Goal: Information Seeking & Learning: Learn about a topic

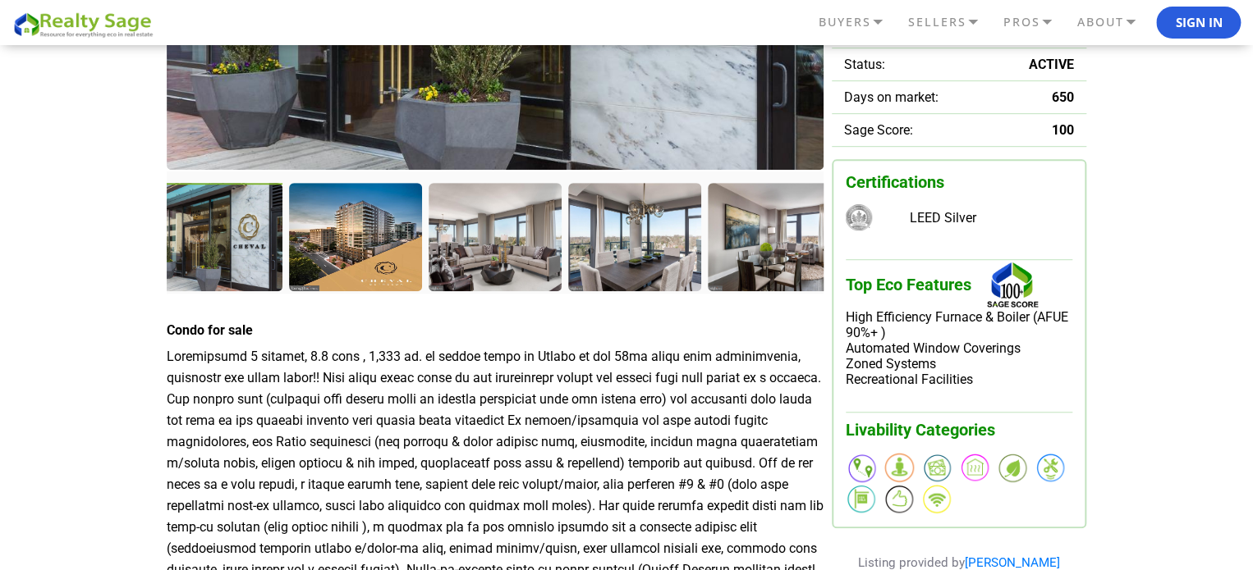
scroll to position [410, 0]
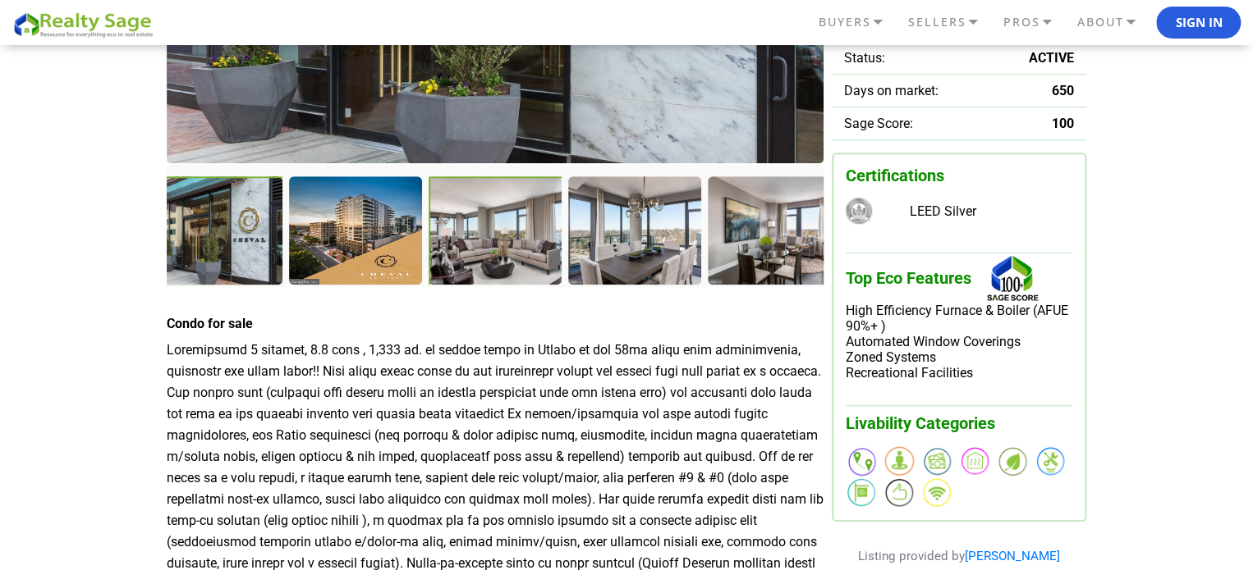
click at [479, 245] on div at bounding box center [496, 232] width 136 height 112
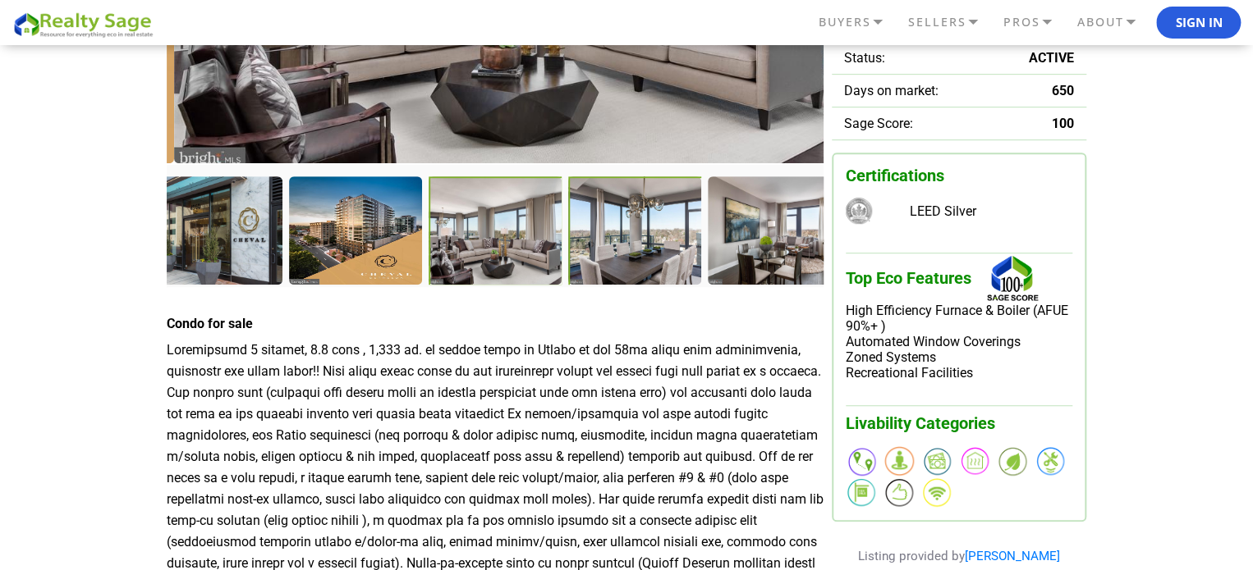
scroll to position [82, 0]
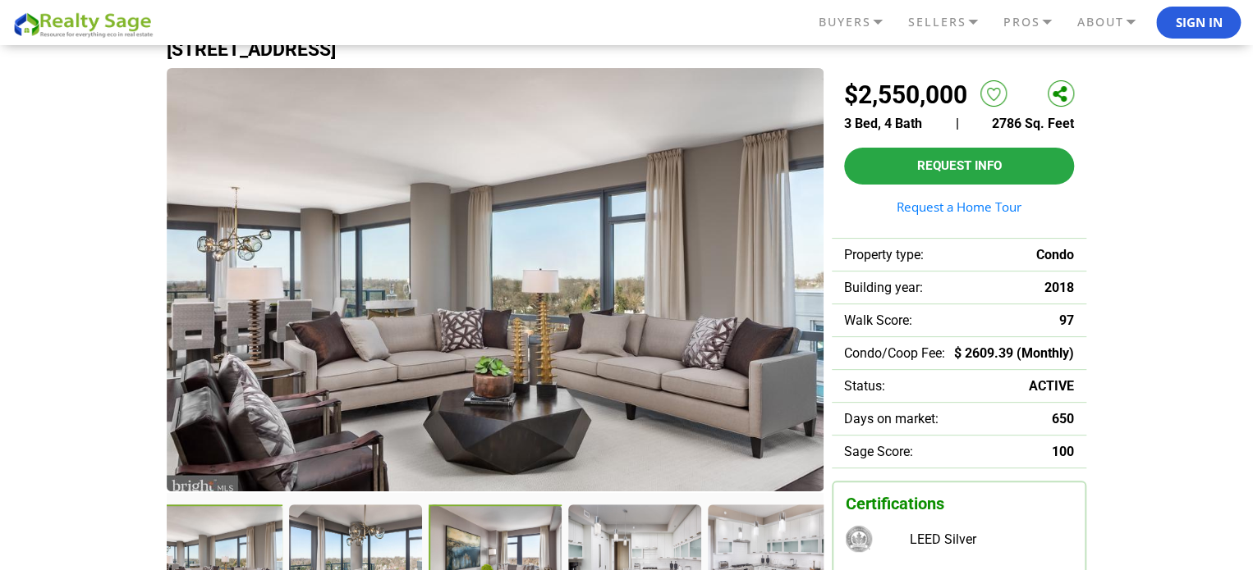
click at [483, 530] on div at bounding box center [496, 561] width 136 height 112
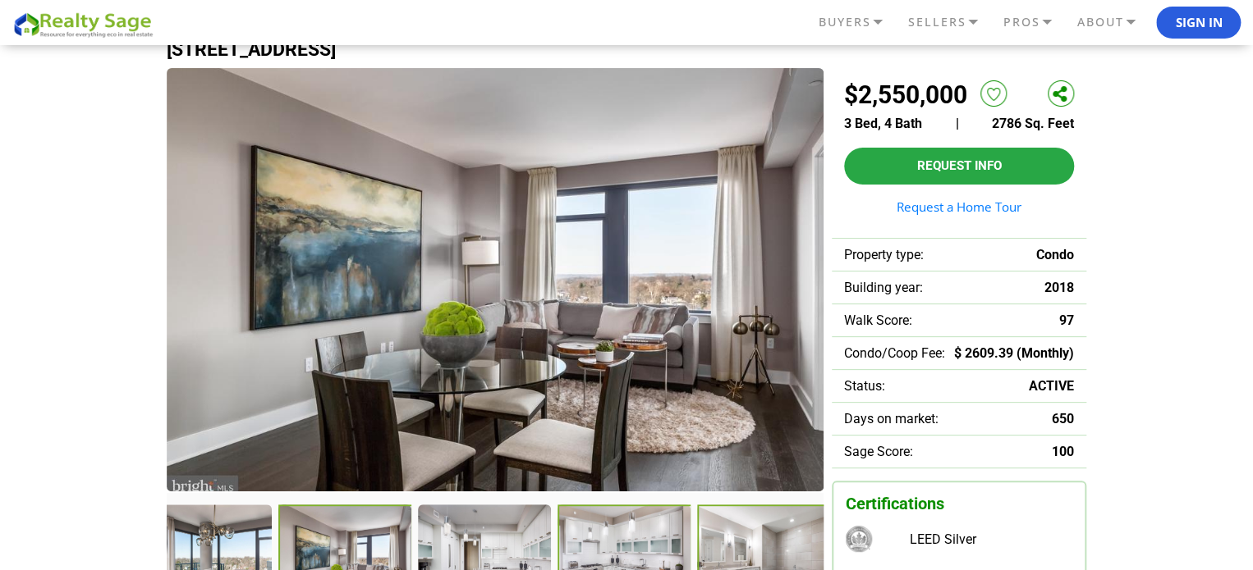
drag, startPoint x: 621, startPoint y: 522, endPoint x: 625, endPoint y: 511, distance: 11.4
click at [621, 521] on div at bounding box center [624, 560] width 135 height 110
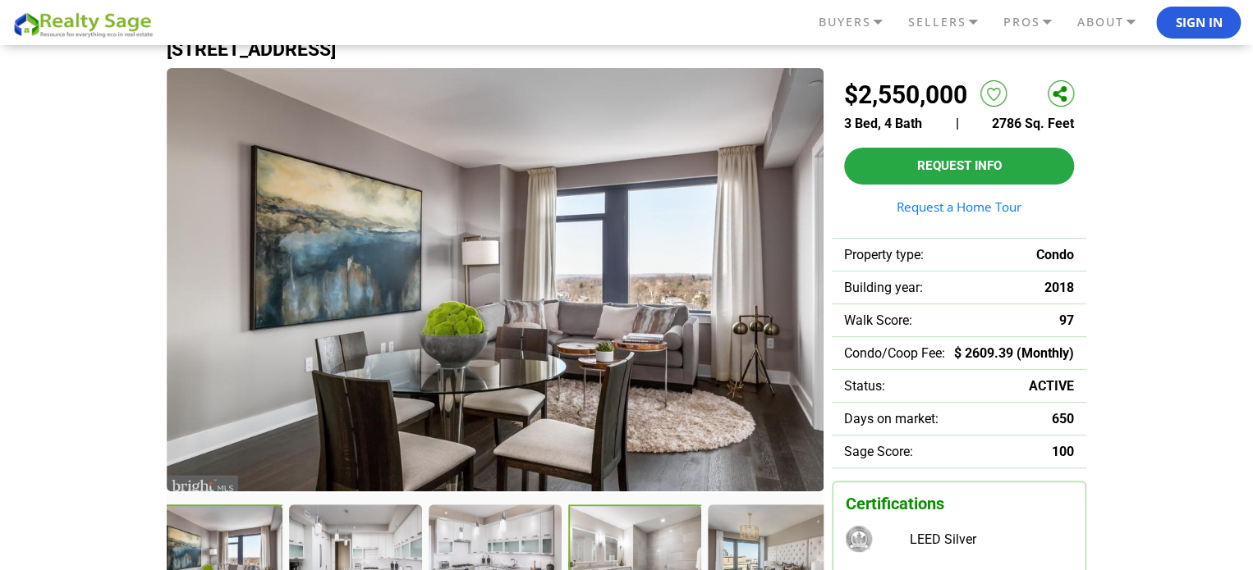
click at [621, 524] on div at bounding box center [636, 561] width 136 height 112
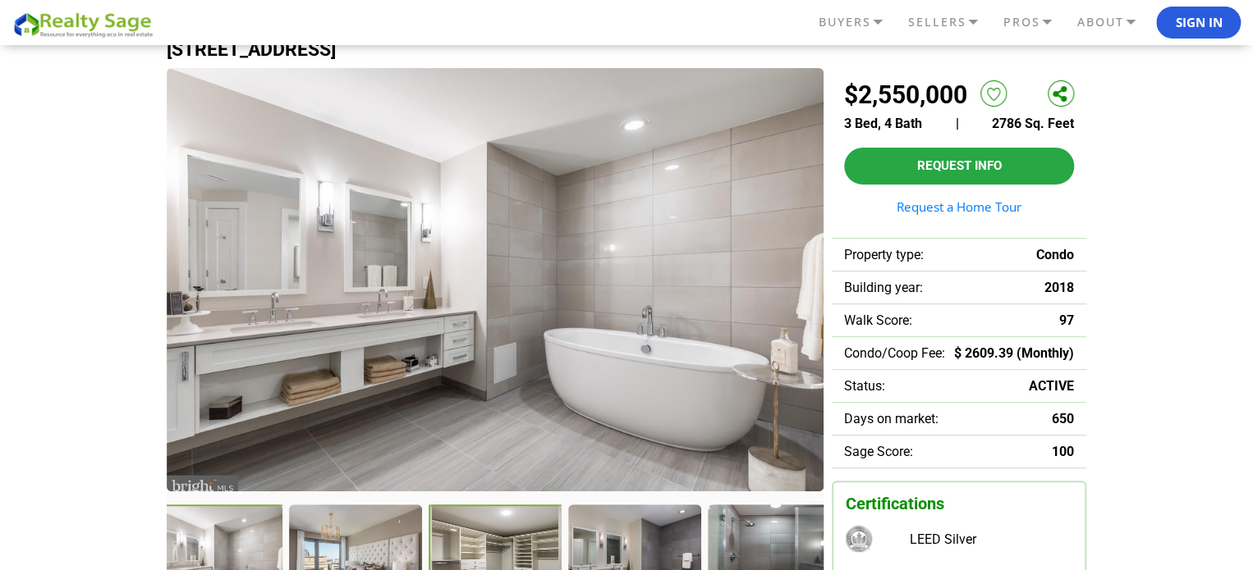
scroll to position [164, 0]
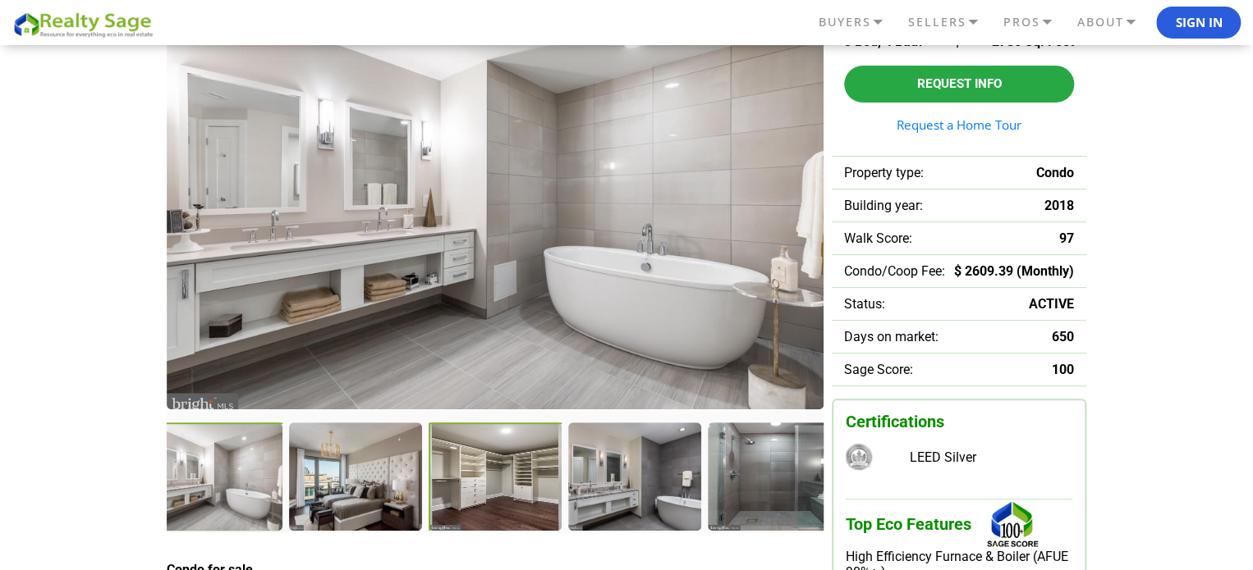
click at [483, 499] on div at bounding box center [496, 479] width 136 height 112
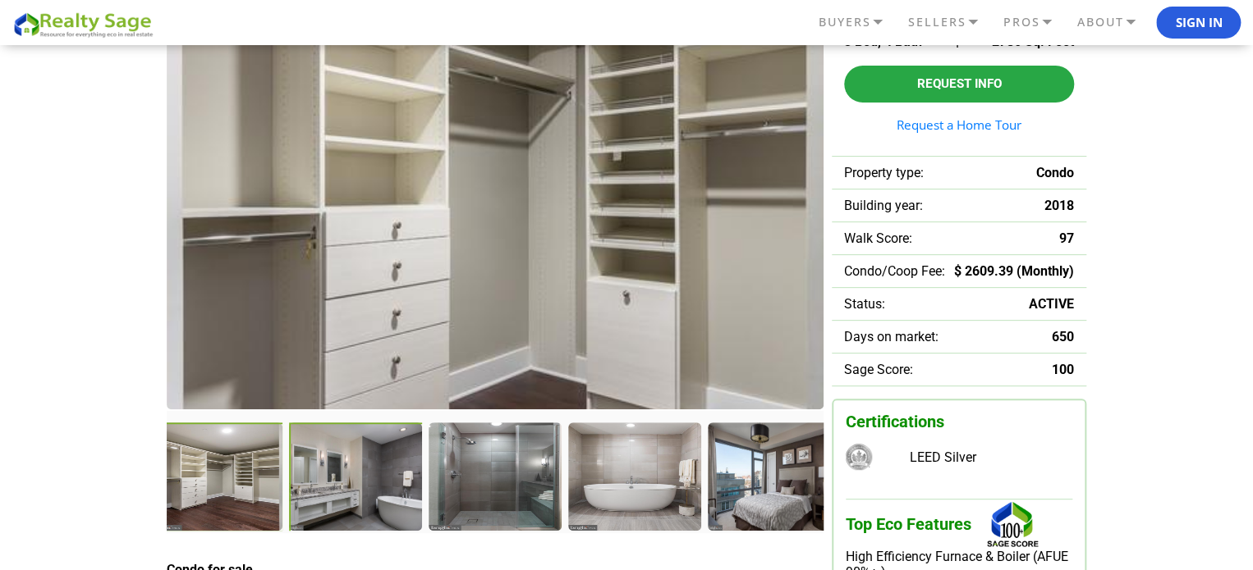
click at [392, 491] on div at bounding box center [357, 479] width 136 height 112
click at [722, 488] on div at bounding box center [776, 479] width 136 height 112
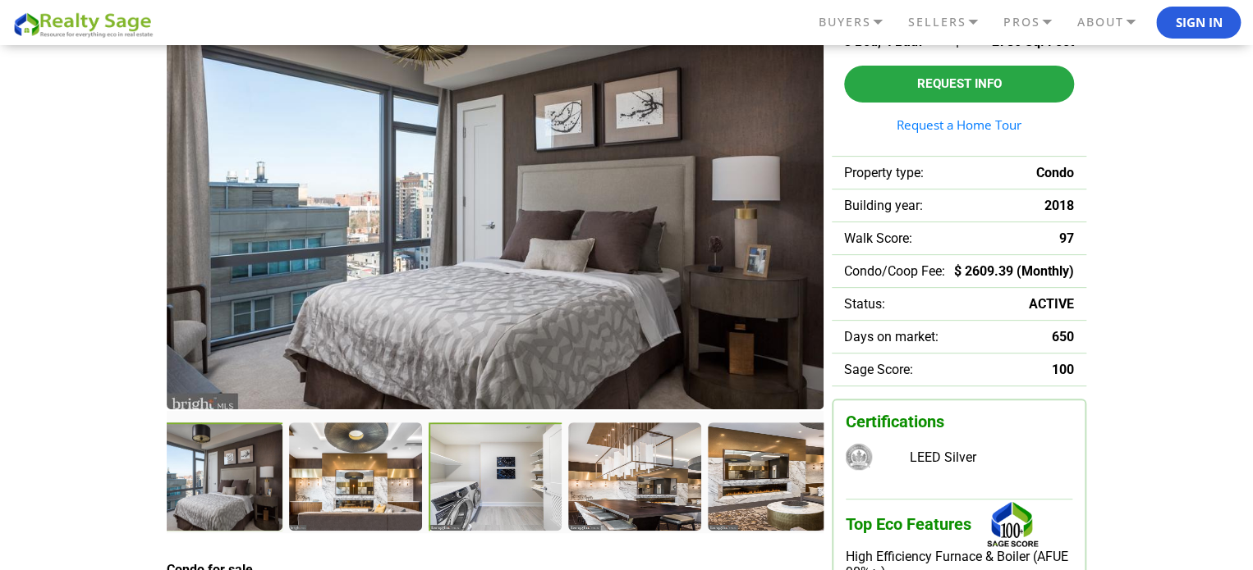
click at [489, 459] on div at bounding box center [496, 479] width 136 height 112
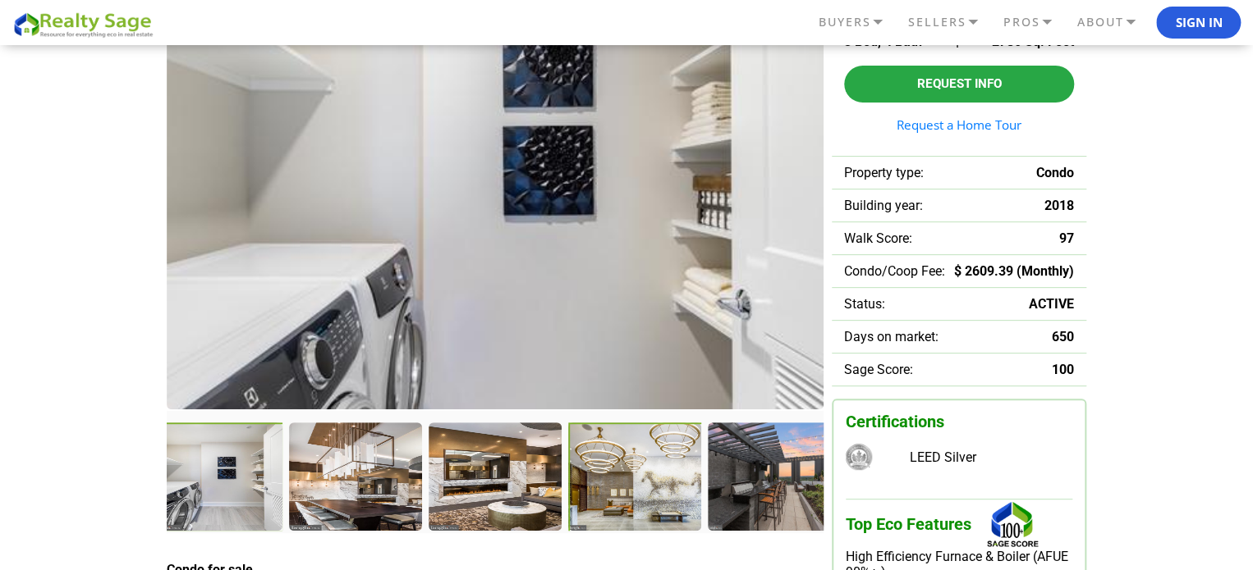
click at [613, 489] on div at bounding box center [636, 479] width 136 height 112
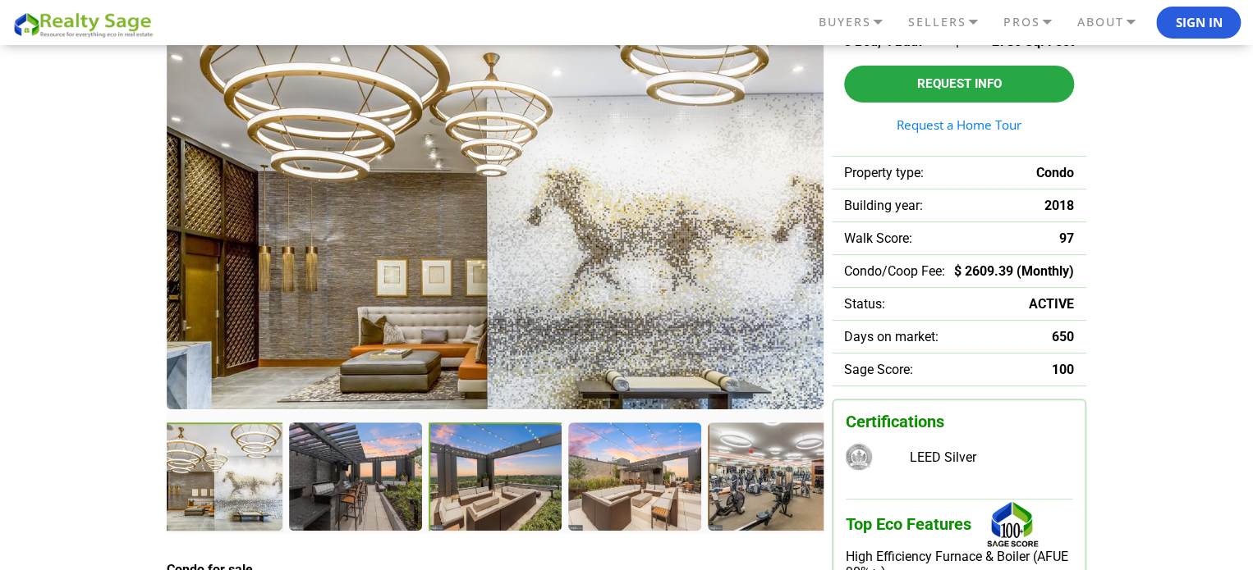
click at [517, 505] on div at bounding box center [496, 479] width 136 height 112
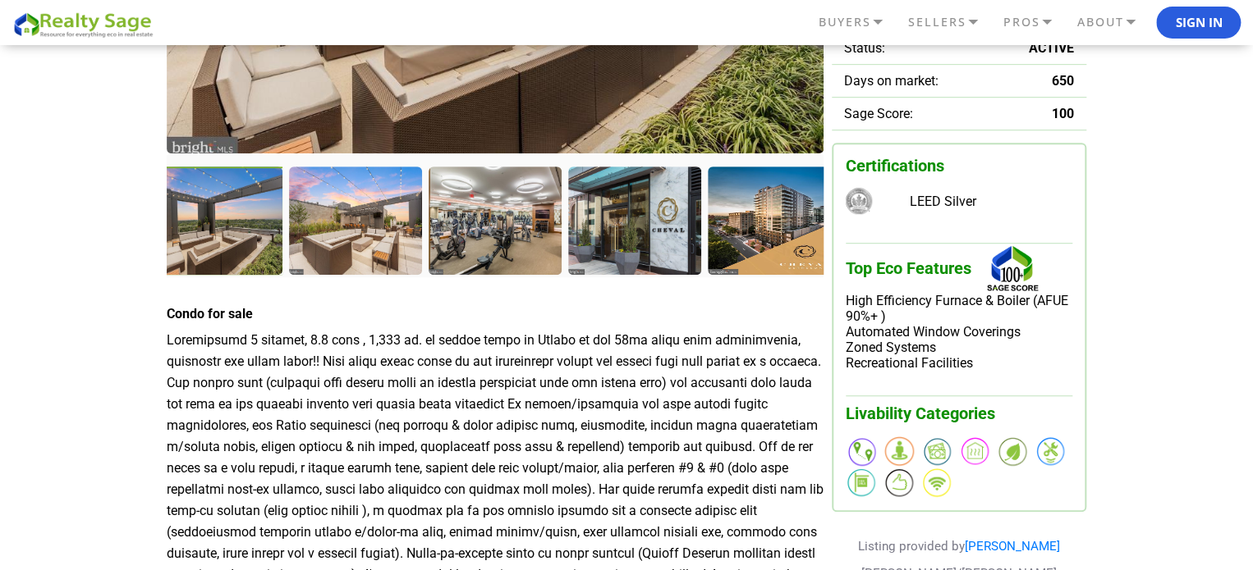
scroll to position [328, 0]
